Goal: Check status: Check status

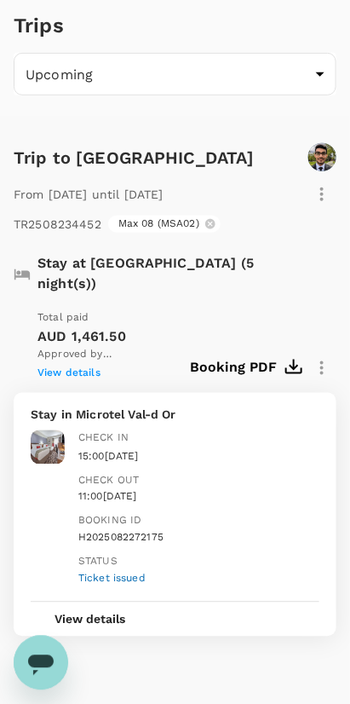
scroll to position [61, 0]
click at [86, 368] on span "View details" at bounding box center [69, 374] width 63 height 12
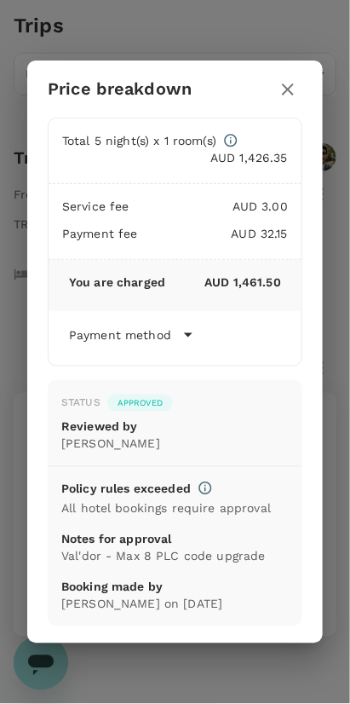
click at [296, 96] on icon "button" at bounding box center [288, 89] width 20 height 20
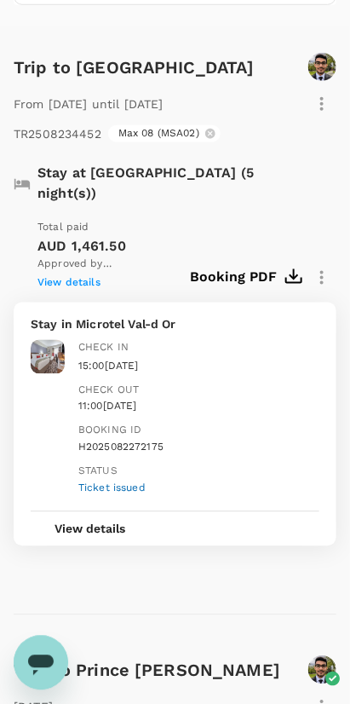
scroll to position [166, 0]
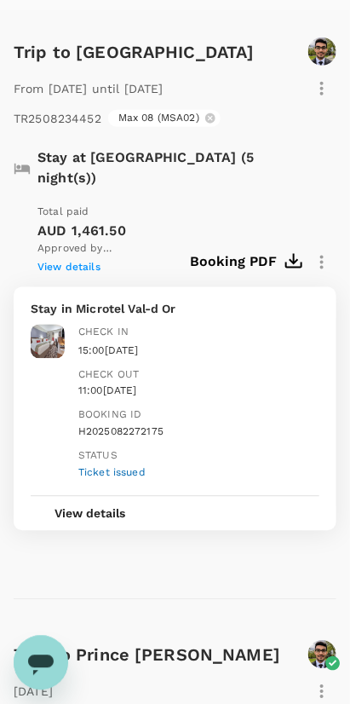
click at [266, 248] on button "Booking PDF" at bounding box center [245, 262] width 111 height 29
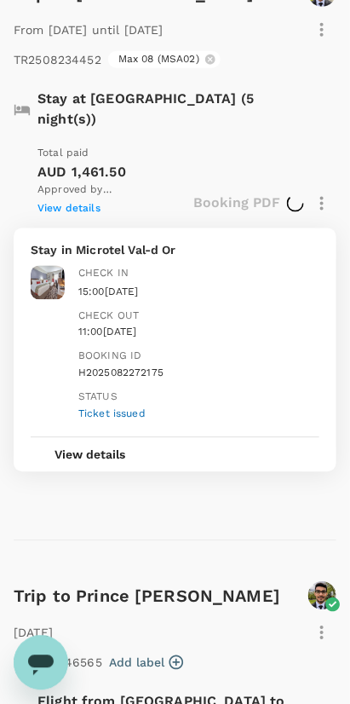
scroll to position [254, 0]
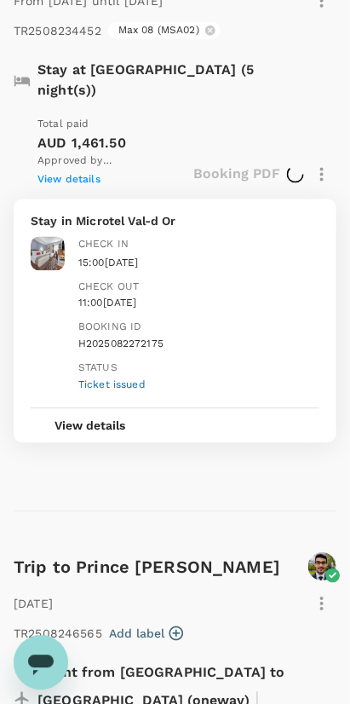
click at [113, 409] on button "View details" at bounding box center [90, 426] width 119 height 34
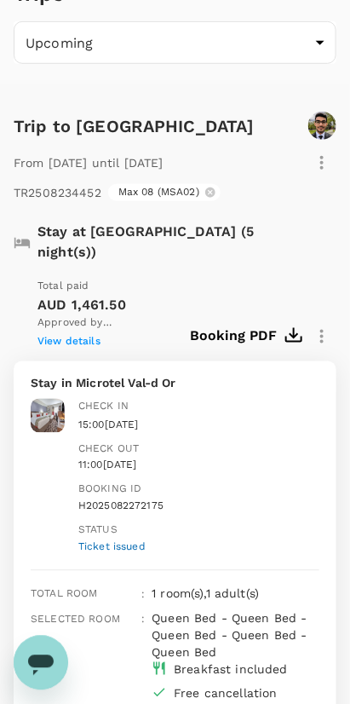
scroll to position [99, 0]
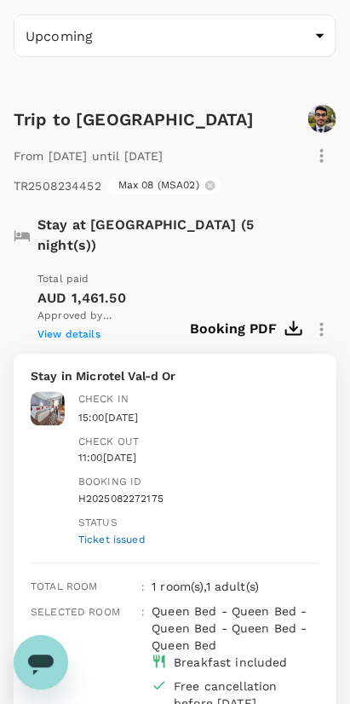
click at [322, 323] on icon "button" at bounding box center [322, 330] width 3 height 14
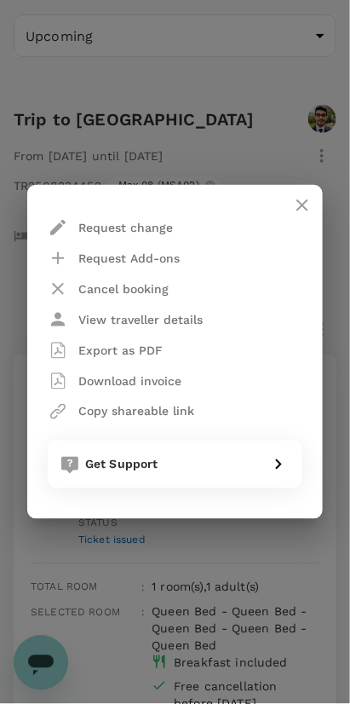
click at [204, 468] on div "Get Support" at bounding box center [169, 461] width 183 height 24
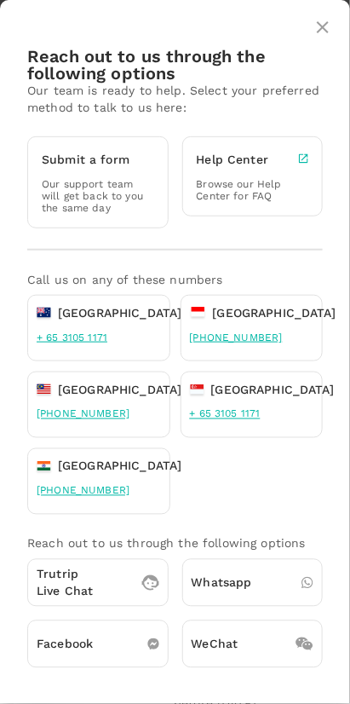
click at [235, 579] on p "Whatsapp" at bounding box center [222, 583] width 61 height 17
